Goal: Information Seeking & Learning: Learn about a topic

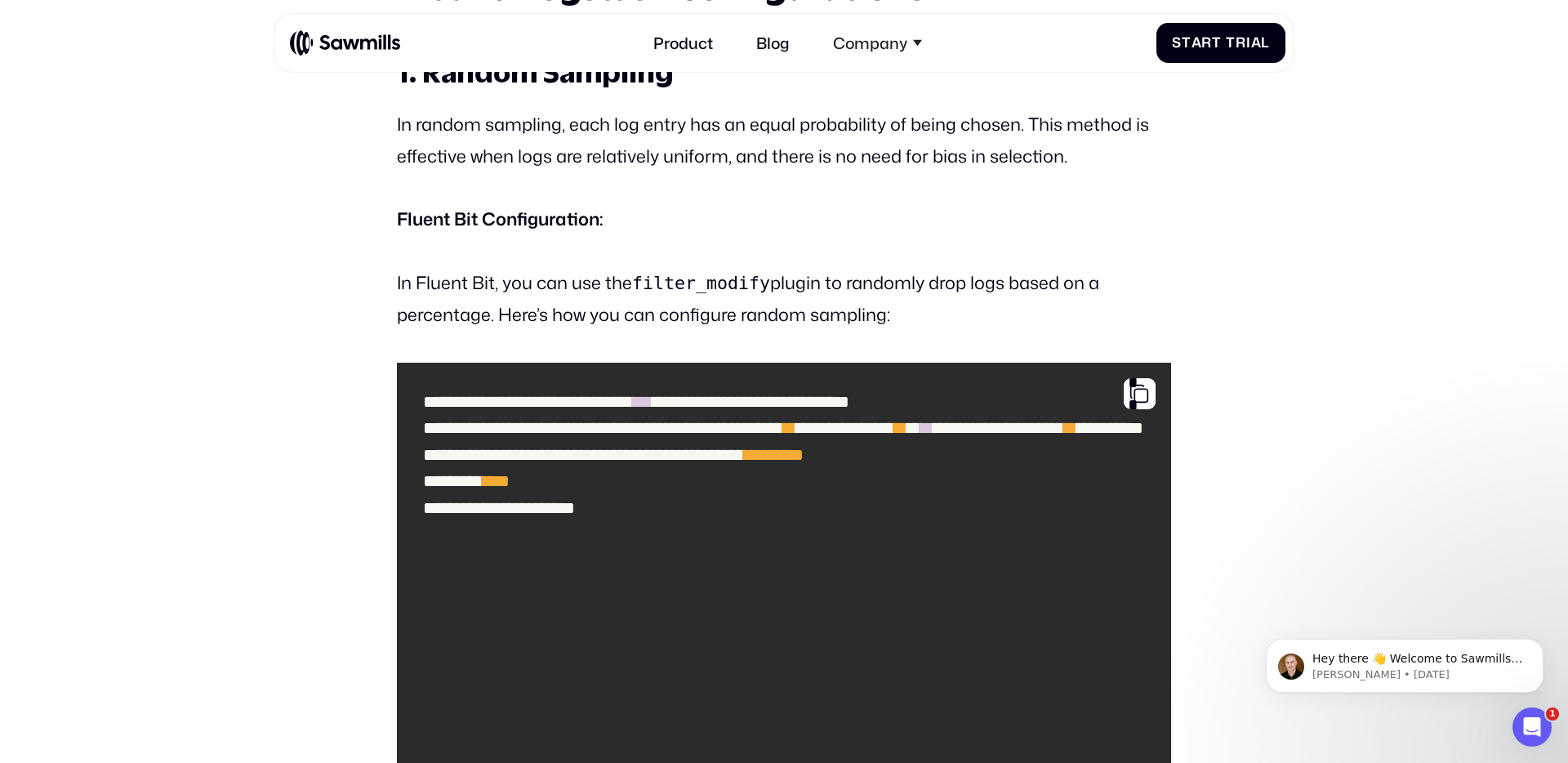
click at [737, 293] on code "filter_modify" at bounding box center [701, 283] width 138 height 21
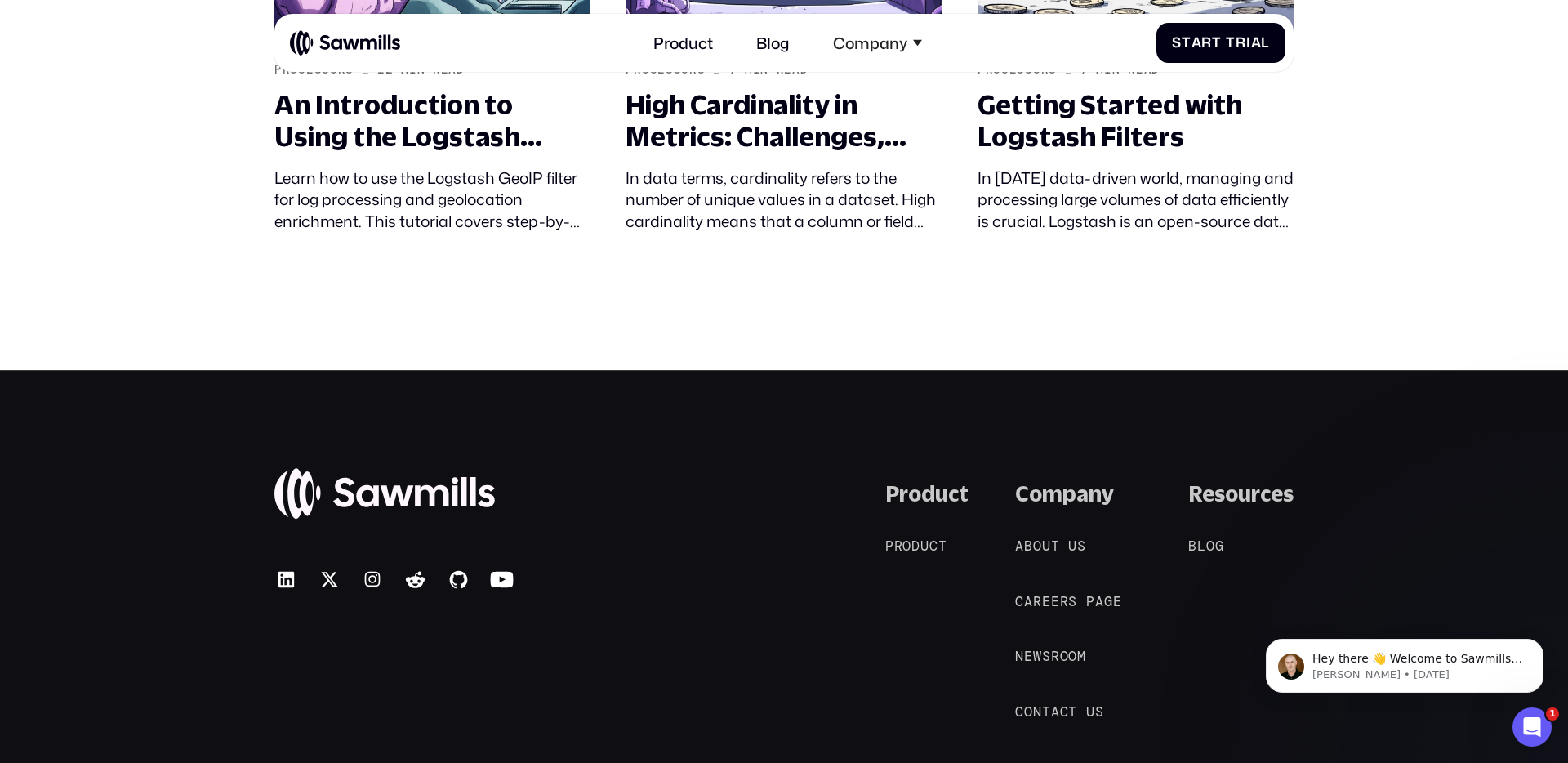
scroll to position [10704, 0]
